Goal: Task Accomplishment & Management: Use online tool/utility

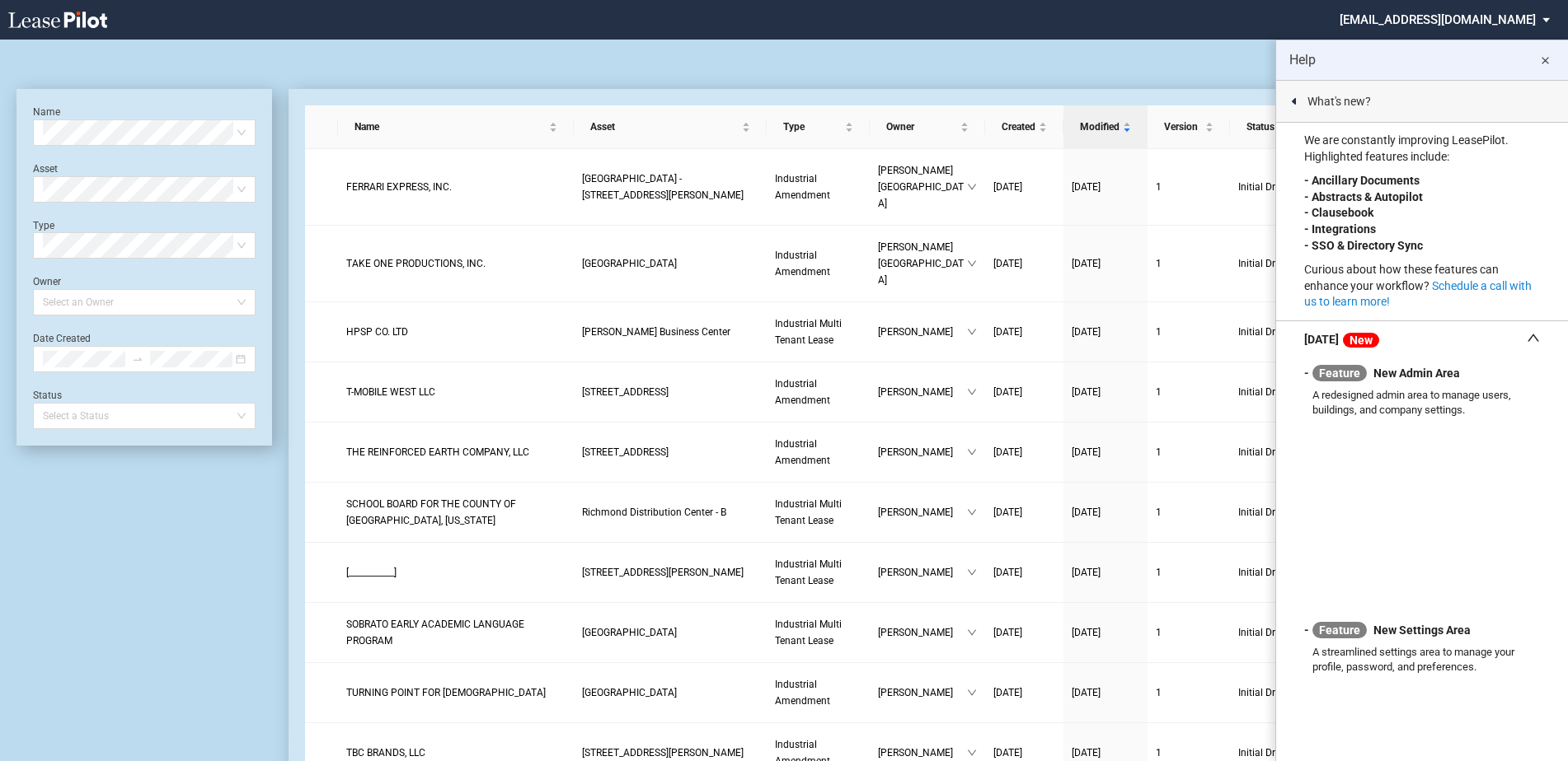
click at [1544, 60] on md-icon "close" at bounding box center [1545, 60] width 20 height 20
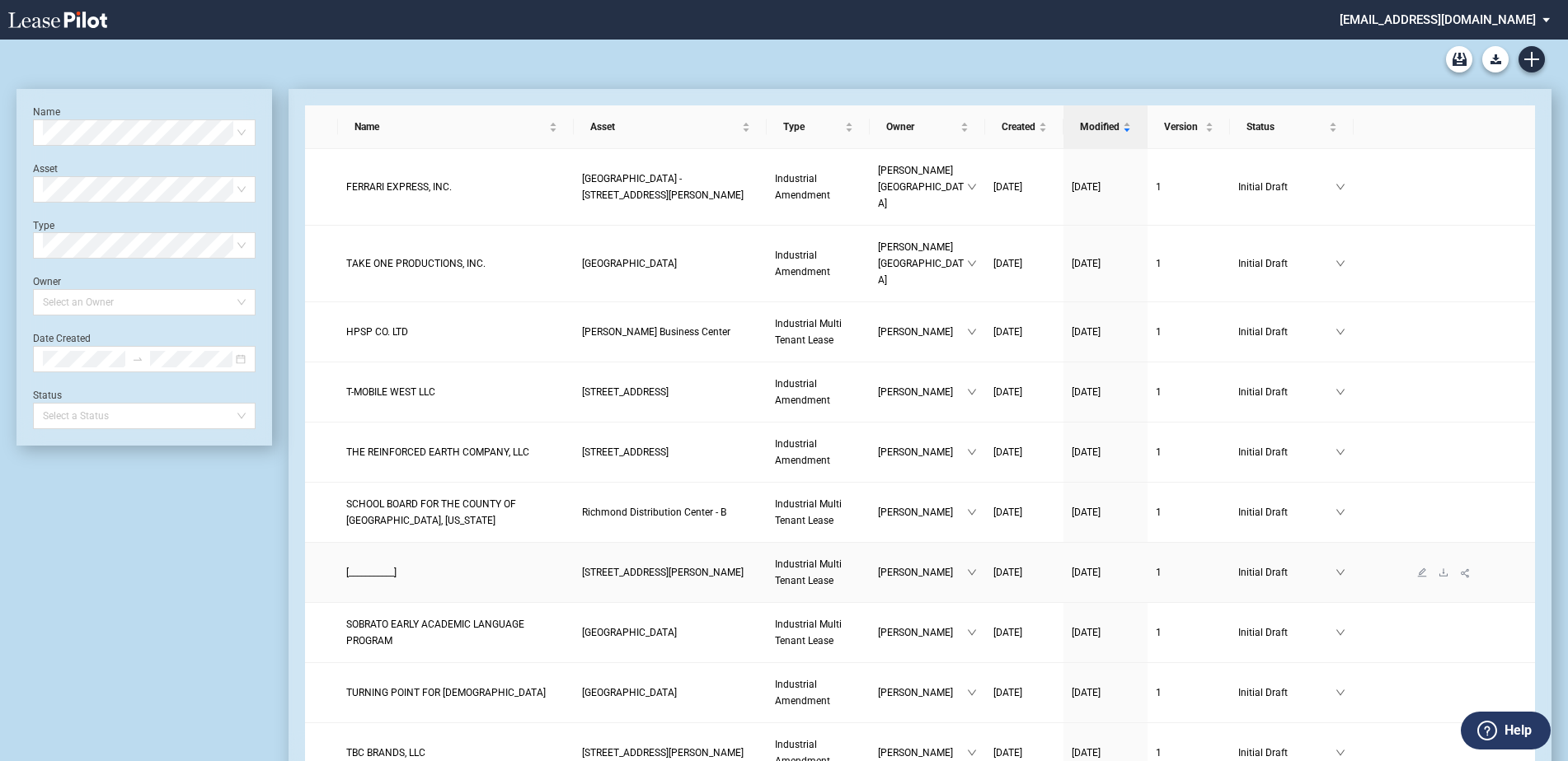
click at [393, 567] on span "[___________]" at bounding box center [372, 572] width 51 height 11
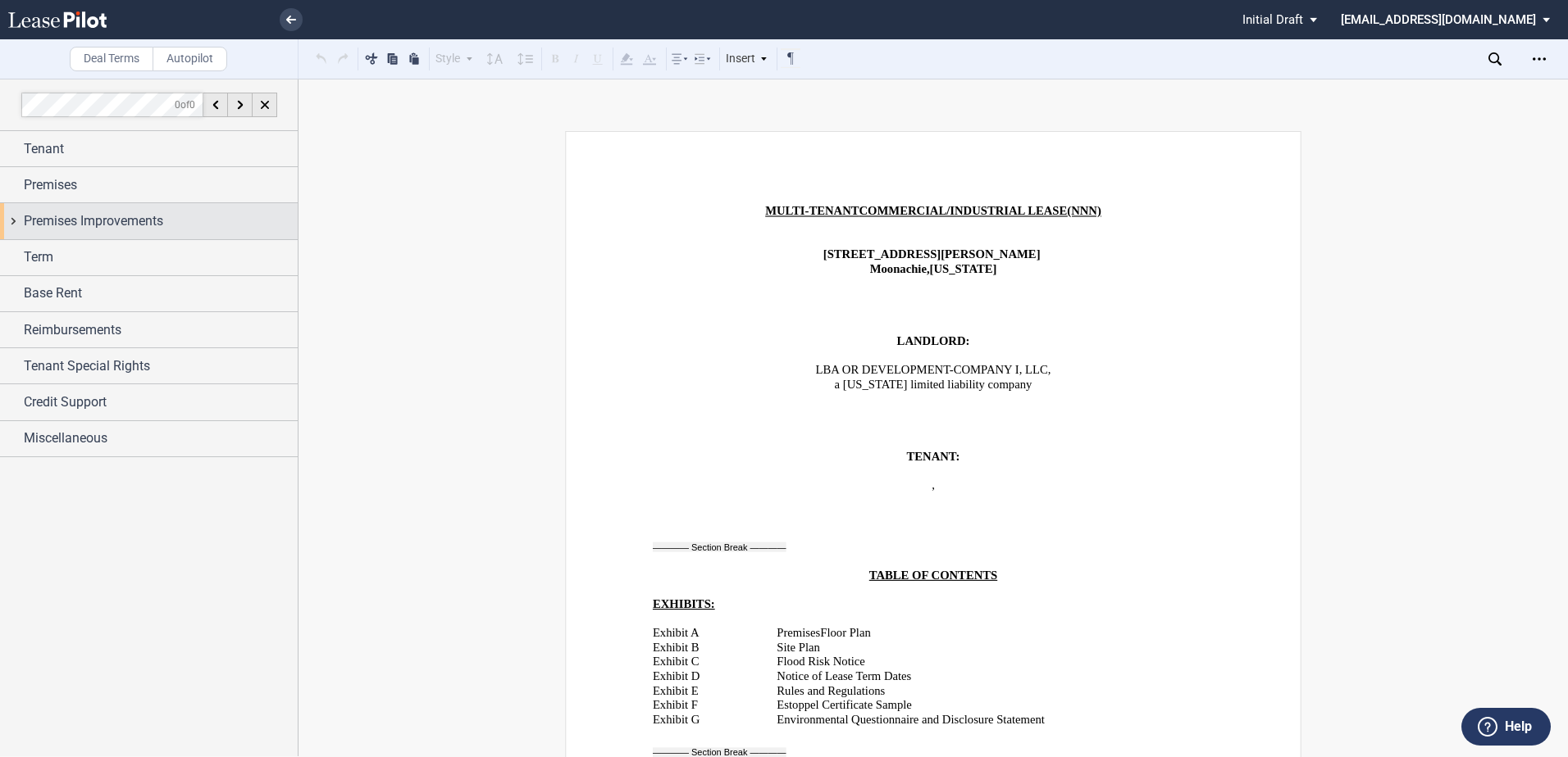
click at [65, 227] on span "Premises Improvements" at bounding box center [92, 221] width 139 height 20
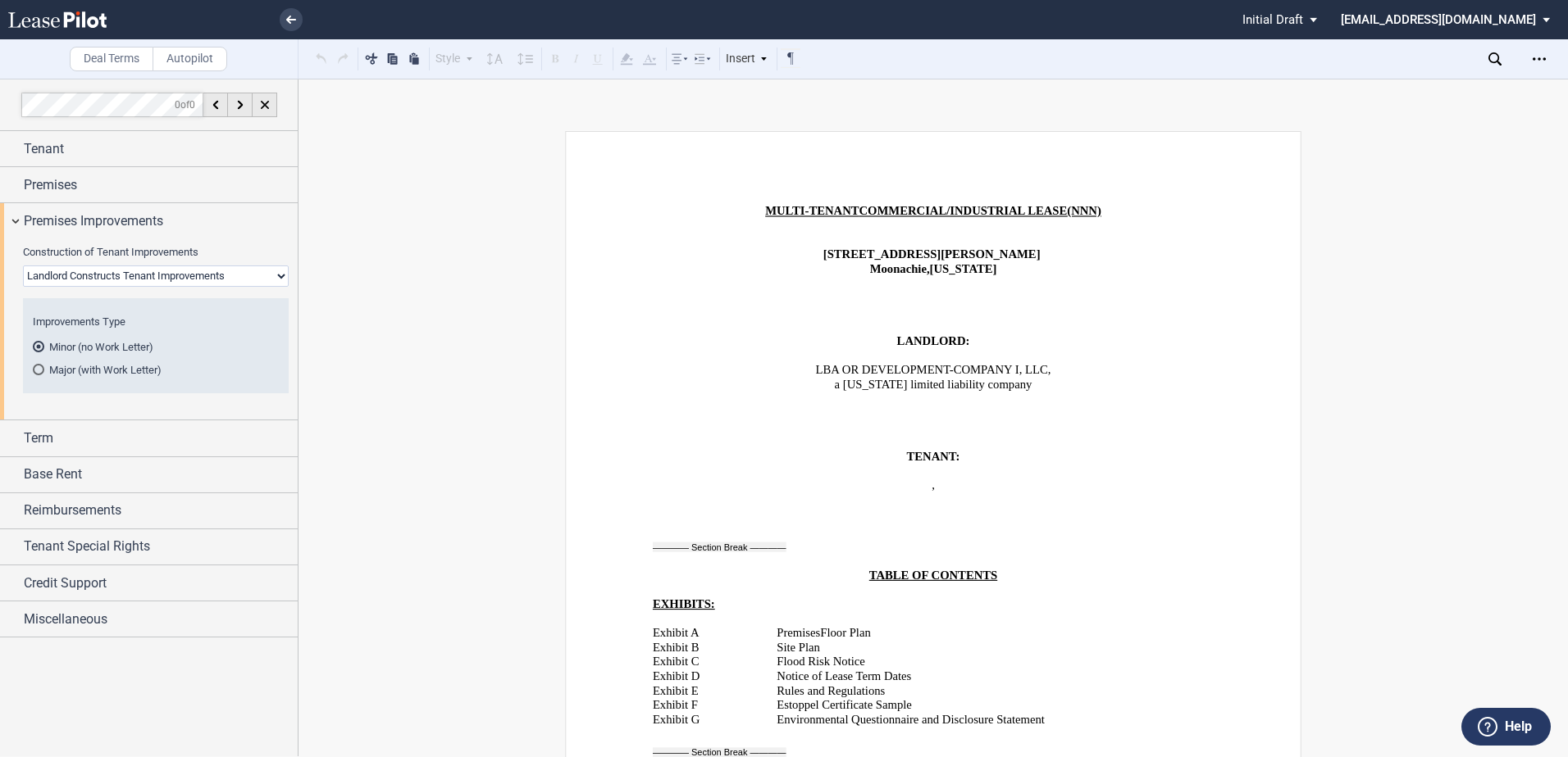
click at [91, 281] on select "Landlord Constructs Tenant Improvements Tenant Constructs Tenant Improvements "…" at bounding box center [156, 275] width 265 height 21
select select "tenant"
click at [23, 265] on select "Landlord Constructs Tenant Improvements Tenant Constructs Tenant Improvements "…" at bounding box center [156, 275] width 265 height 21
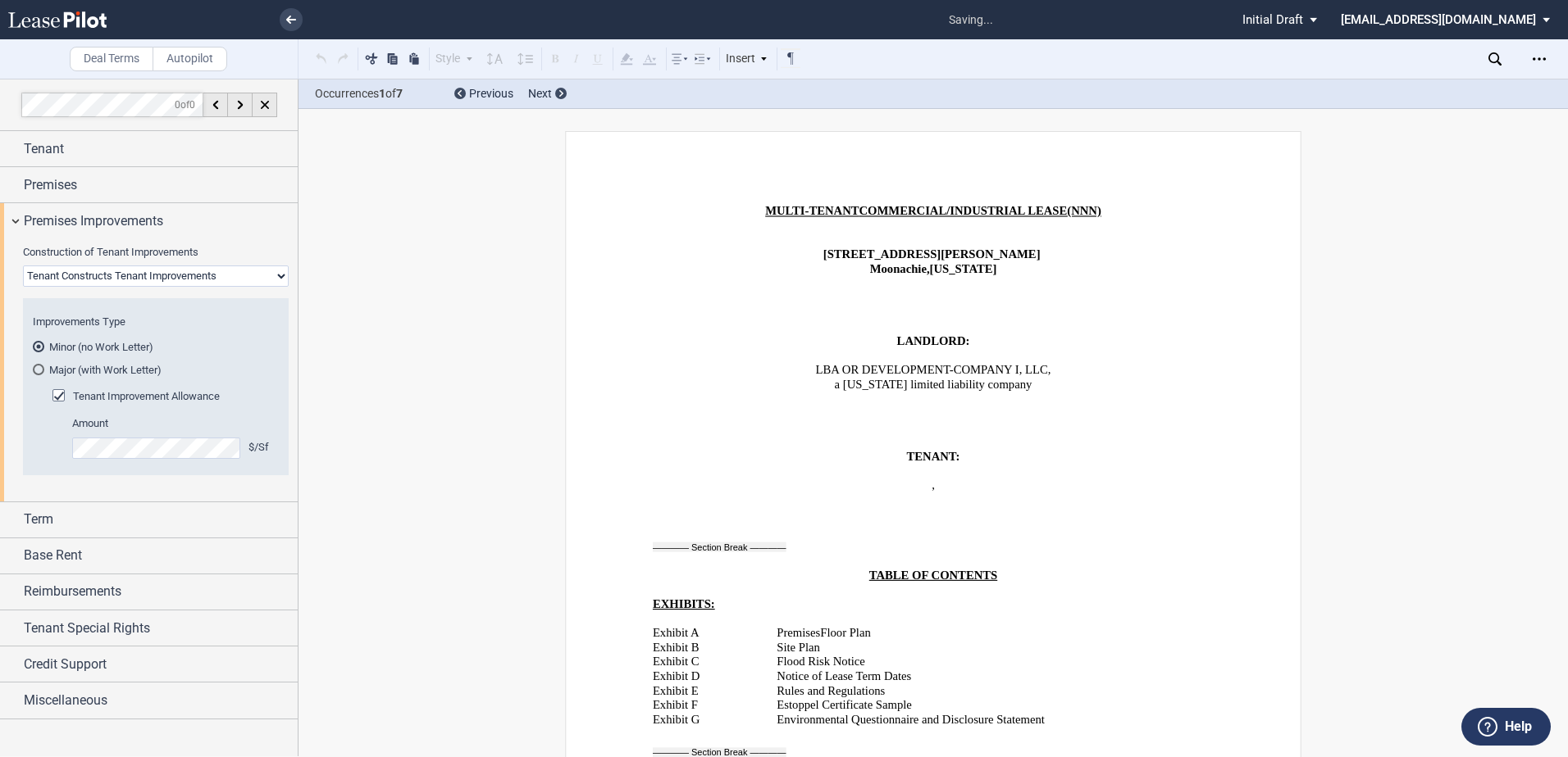
click at [85, 370] on md-radio-button "Major (with Work Letter)" at bounding box center [155, 370] width 246 height 15
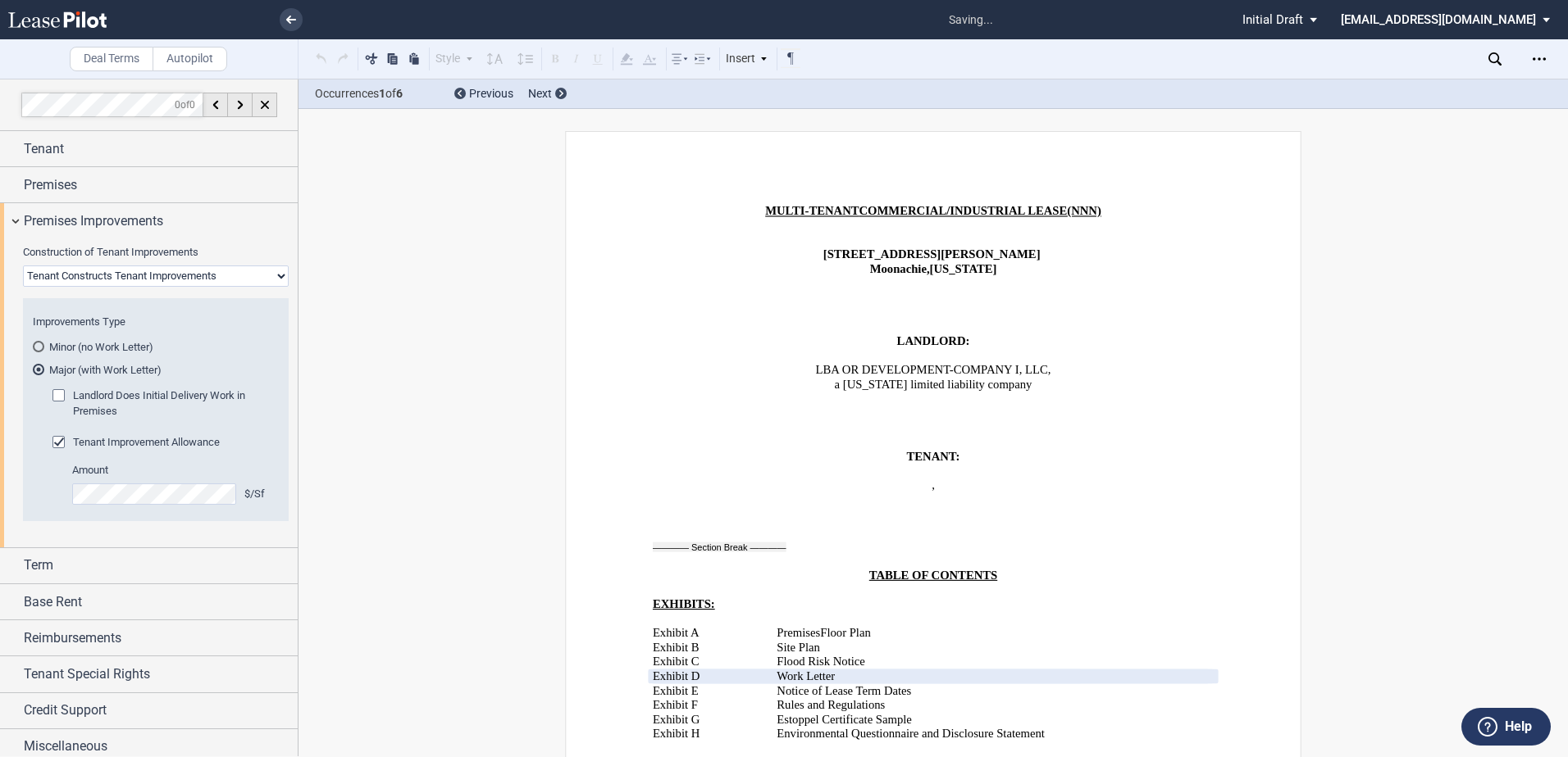
scroll to position [1265, 0]
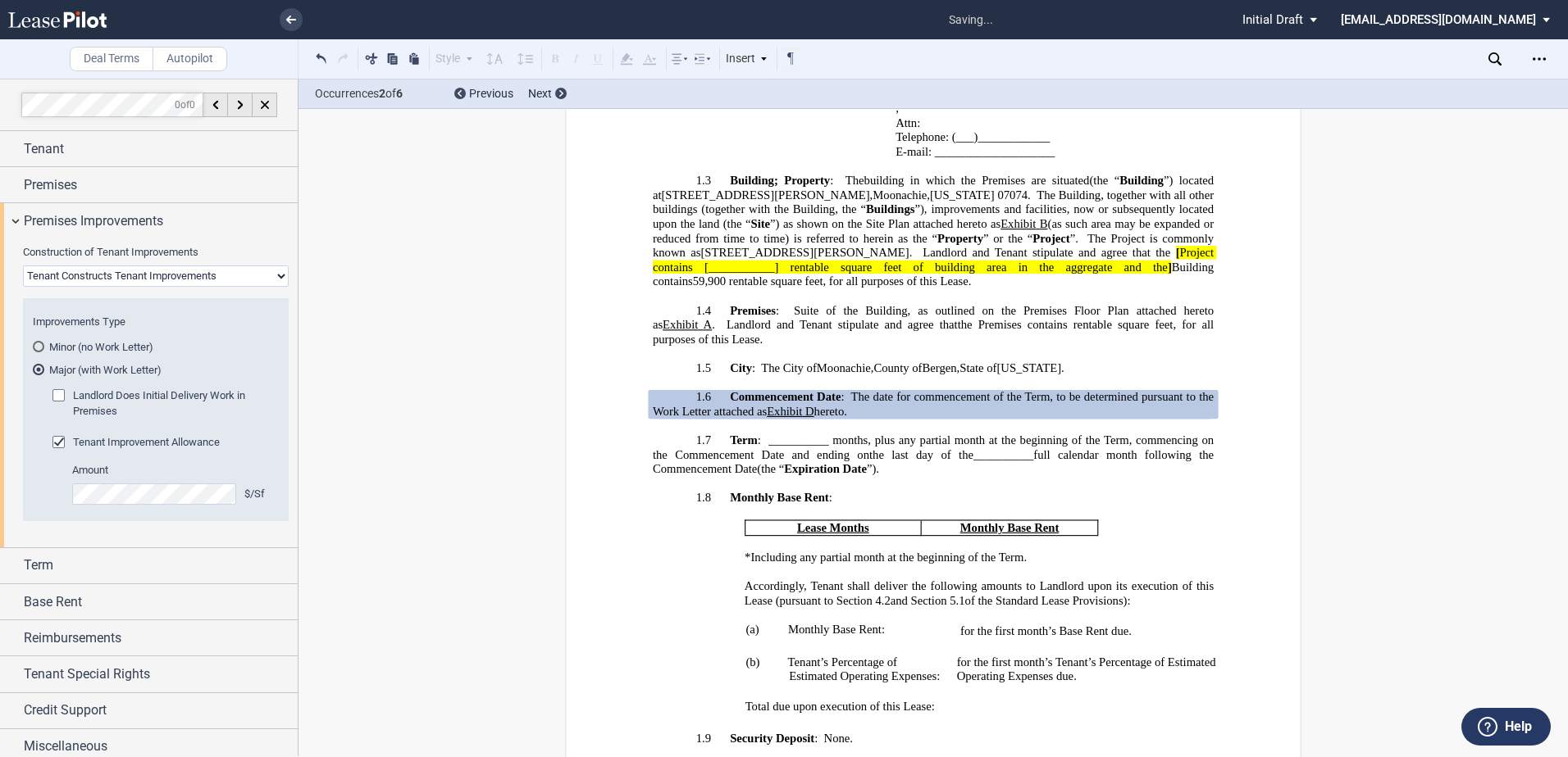
click at [61, 440] on div "Tenant Improvement Allowance" at bounding box center [61, 444] width 17 height 17
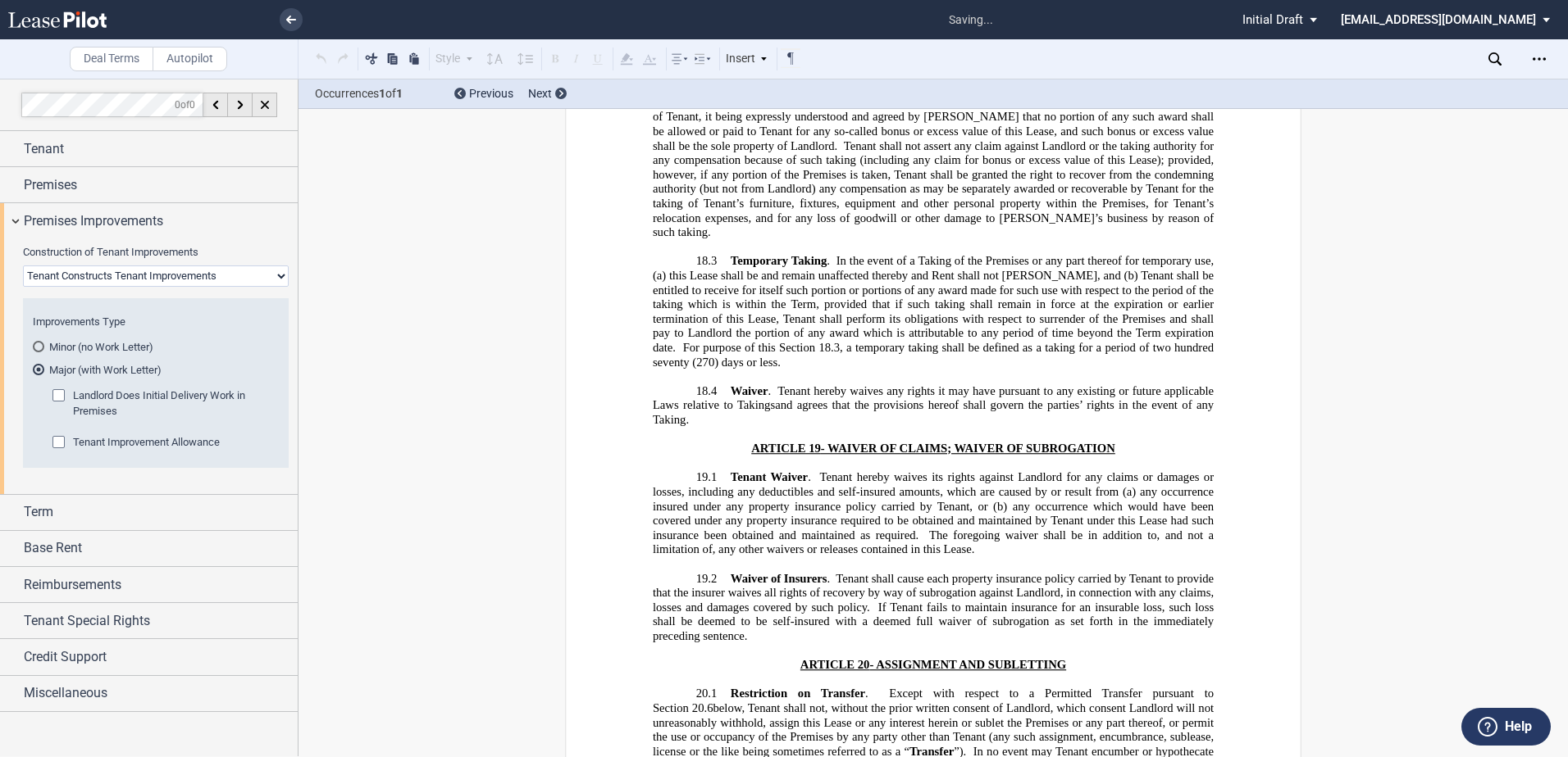
scroll to position [28128, 0]
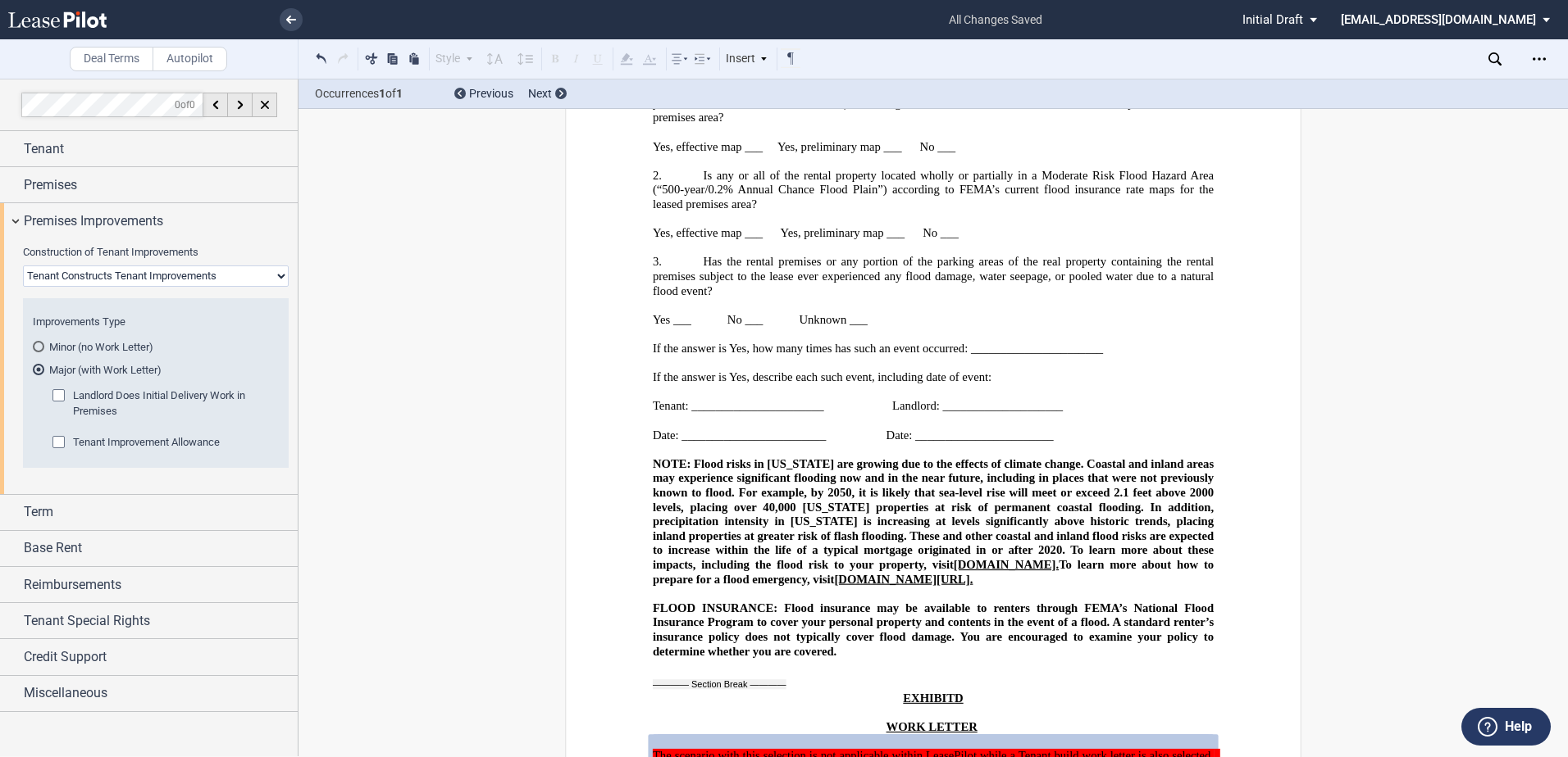
click at [186, 391] on span "Landlord Does Initial Delivery Work in Premises" at bounding box center [159, 402] width 172 height 27
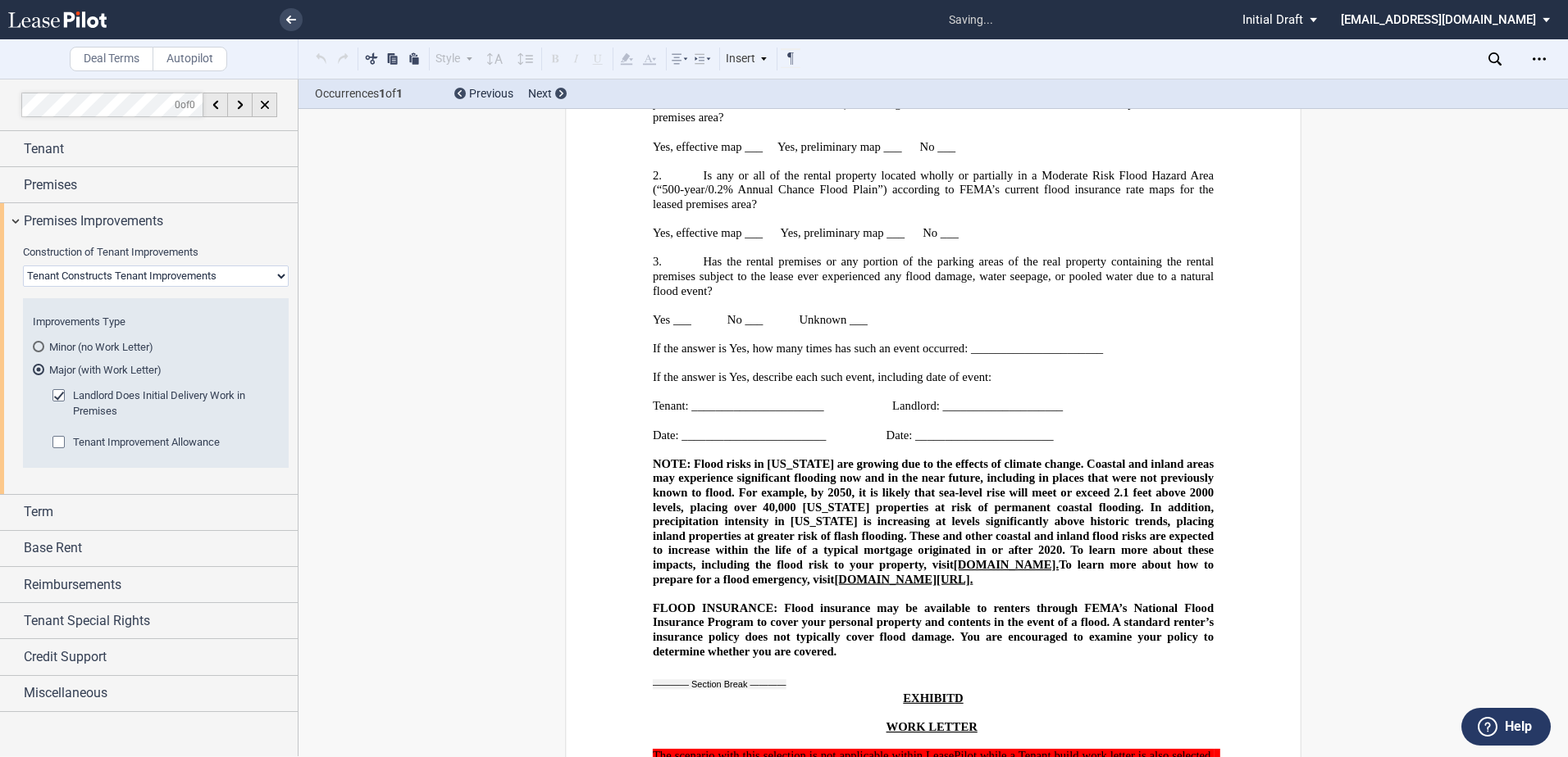
click at [186, 392] on span "Landlord Does Initial Delivery Work in Premises" at bounding box center [159, 402] width 172 height 27
